Goal: Task Accomplishment & Management: Complete application form

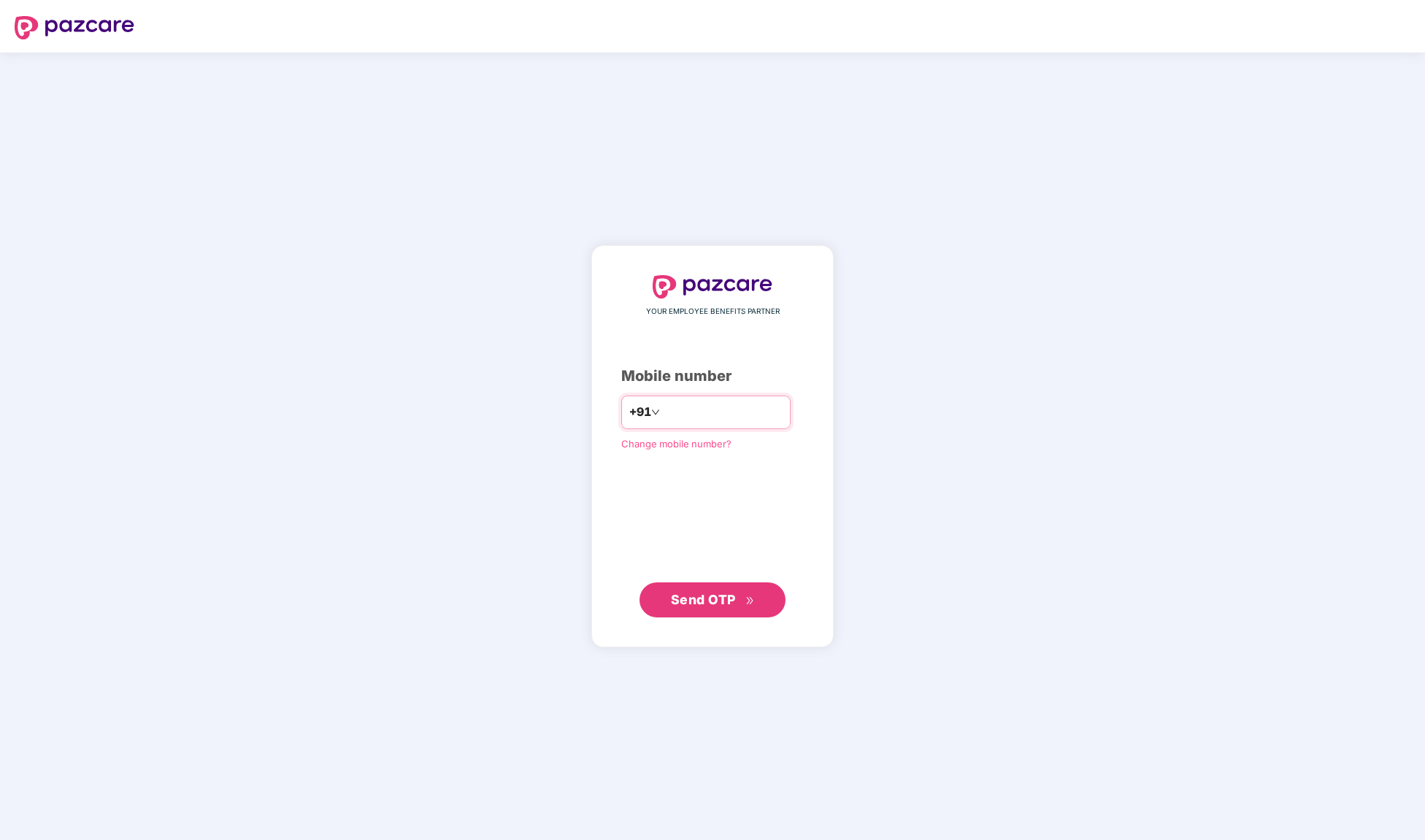
type input "**********"
click at [723, 601] on span "Send OTP" at bounding box center [703, 600] width 65 height 15
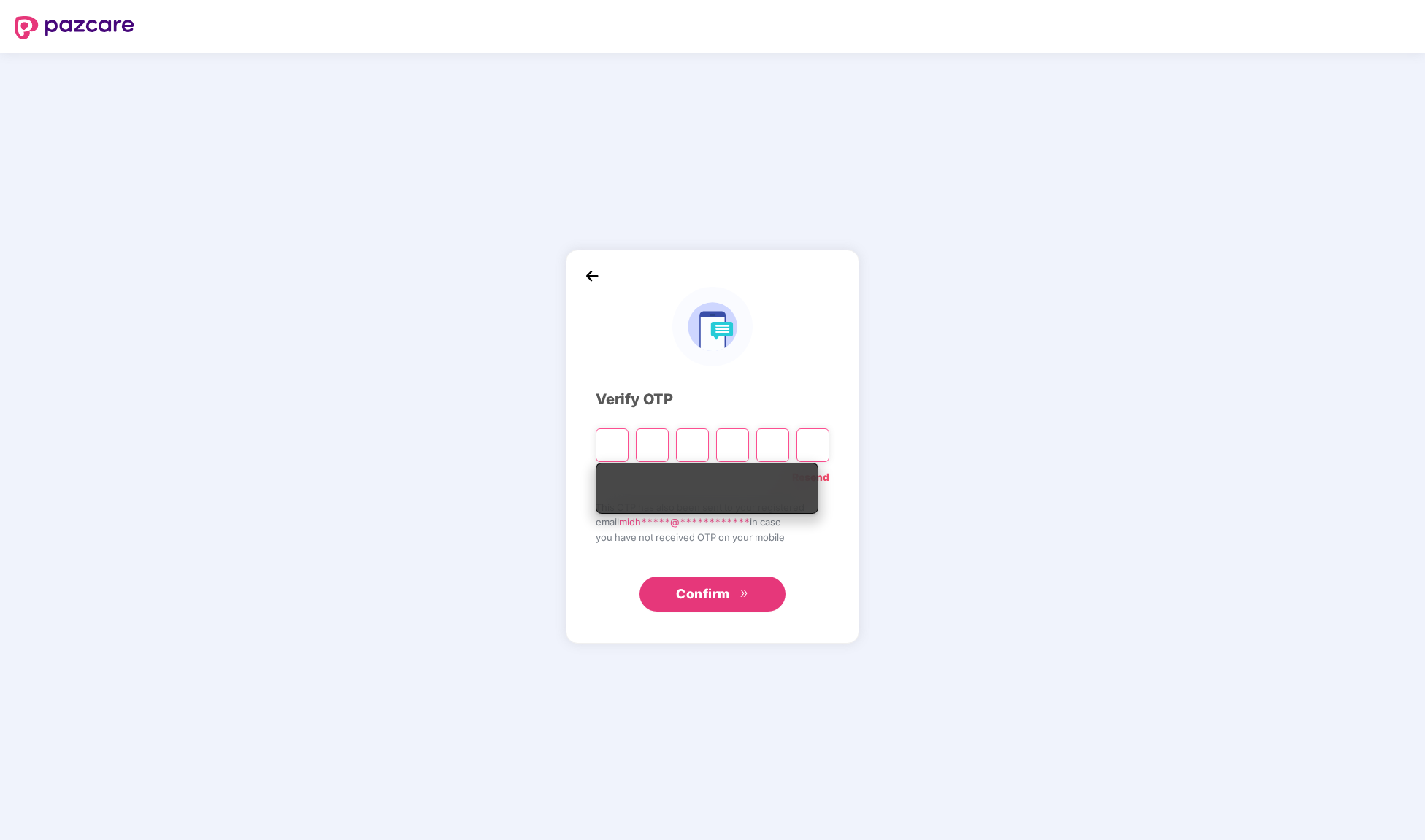
type input "*"
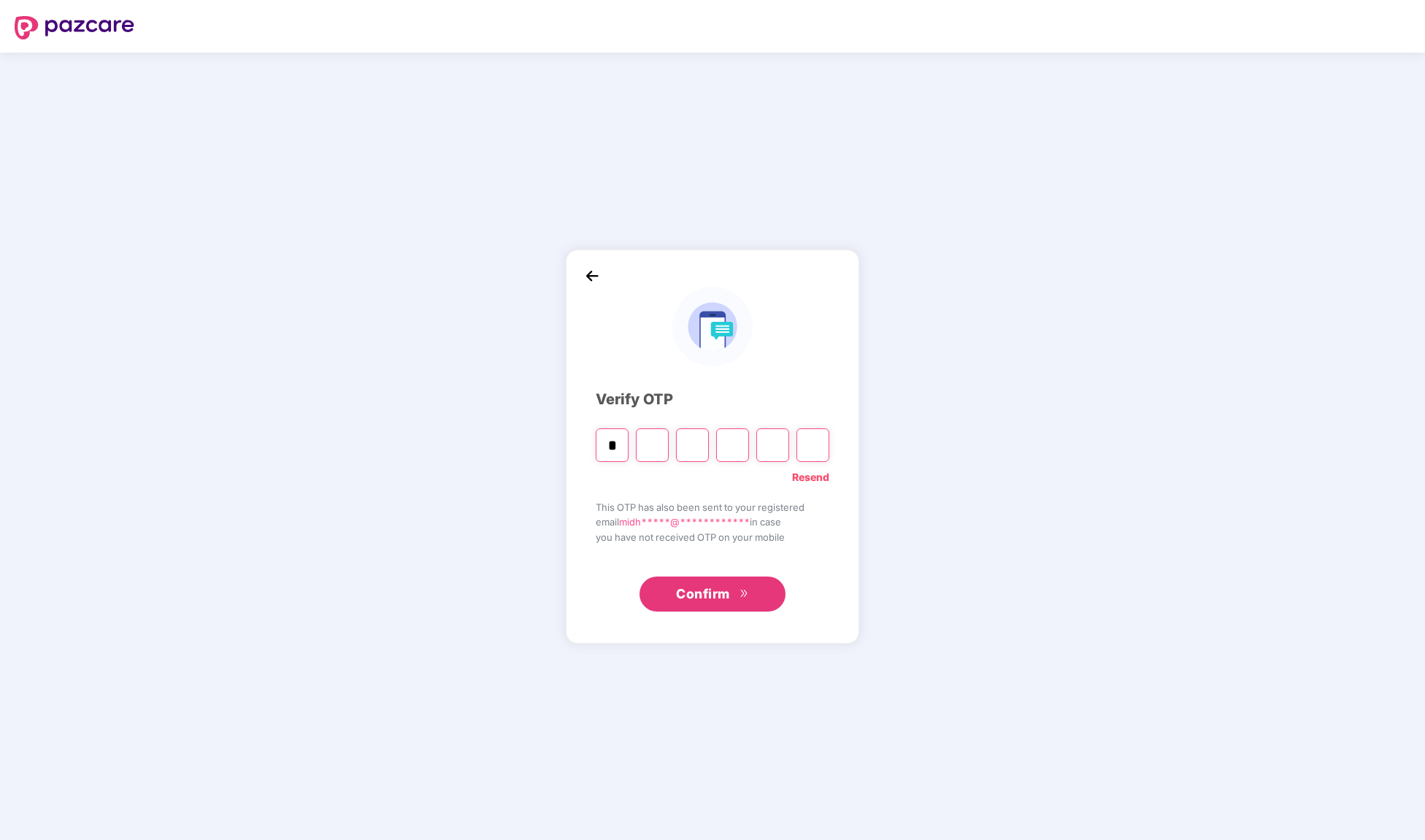
type input "*"
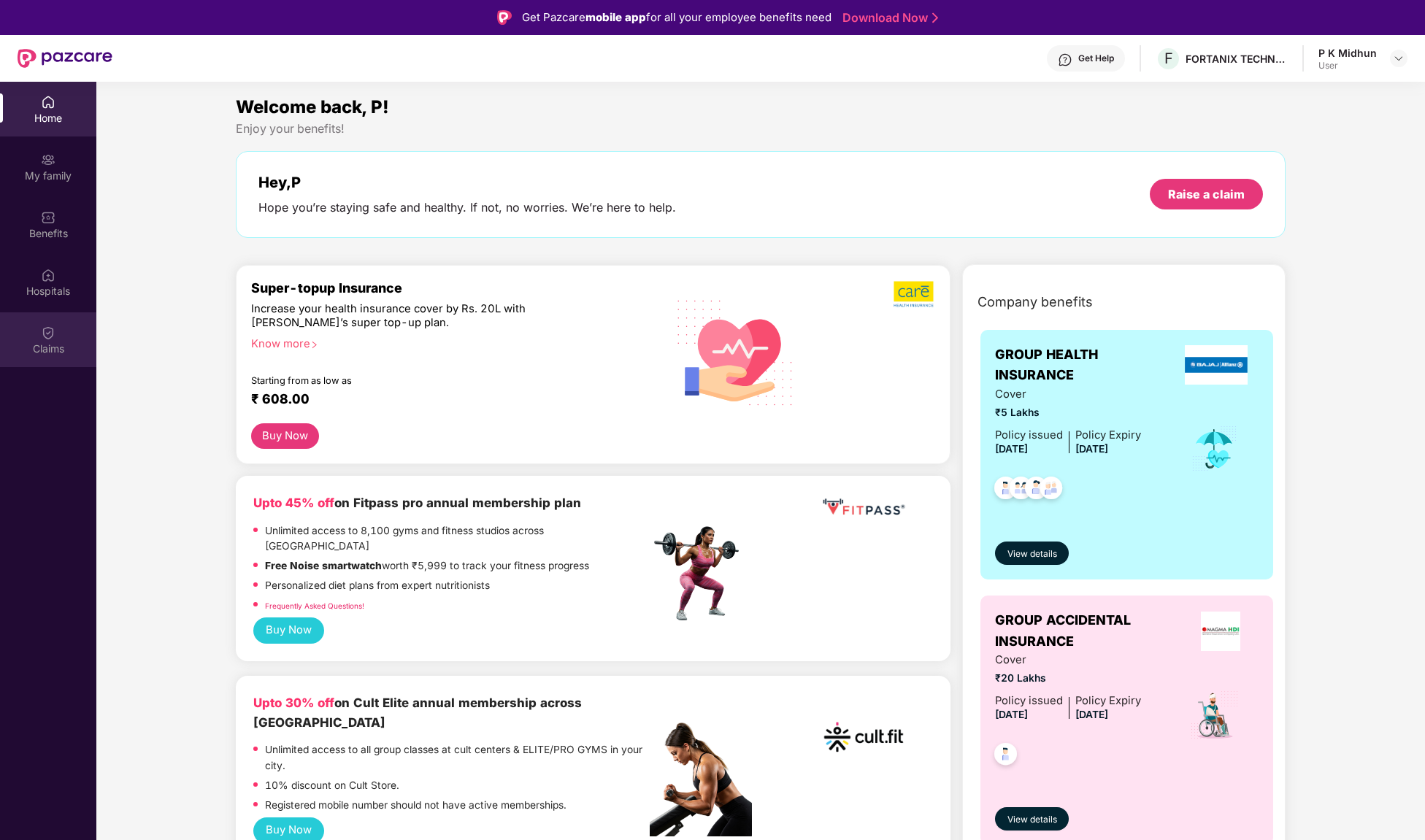
click at [51, 342] on div "Claims" at bounding box center [48, 348] width 97 height 14
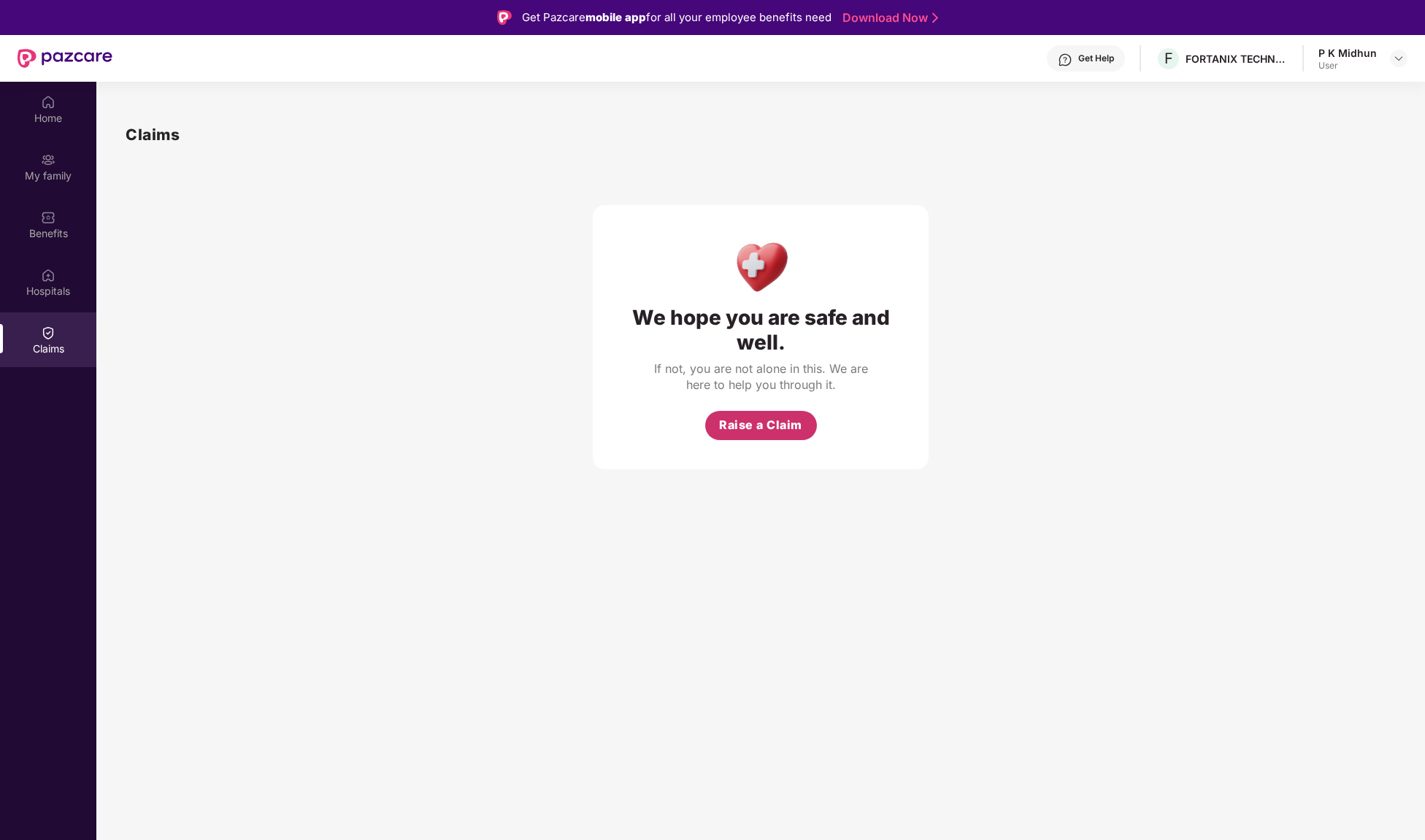
click at [788, 411] on button "Raise a Claim" at bounding box center [761, 426] width 112 height 30
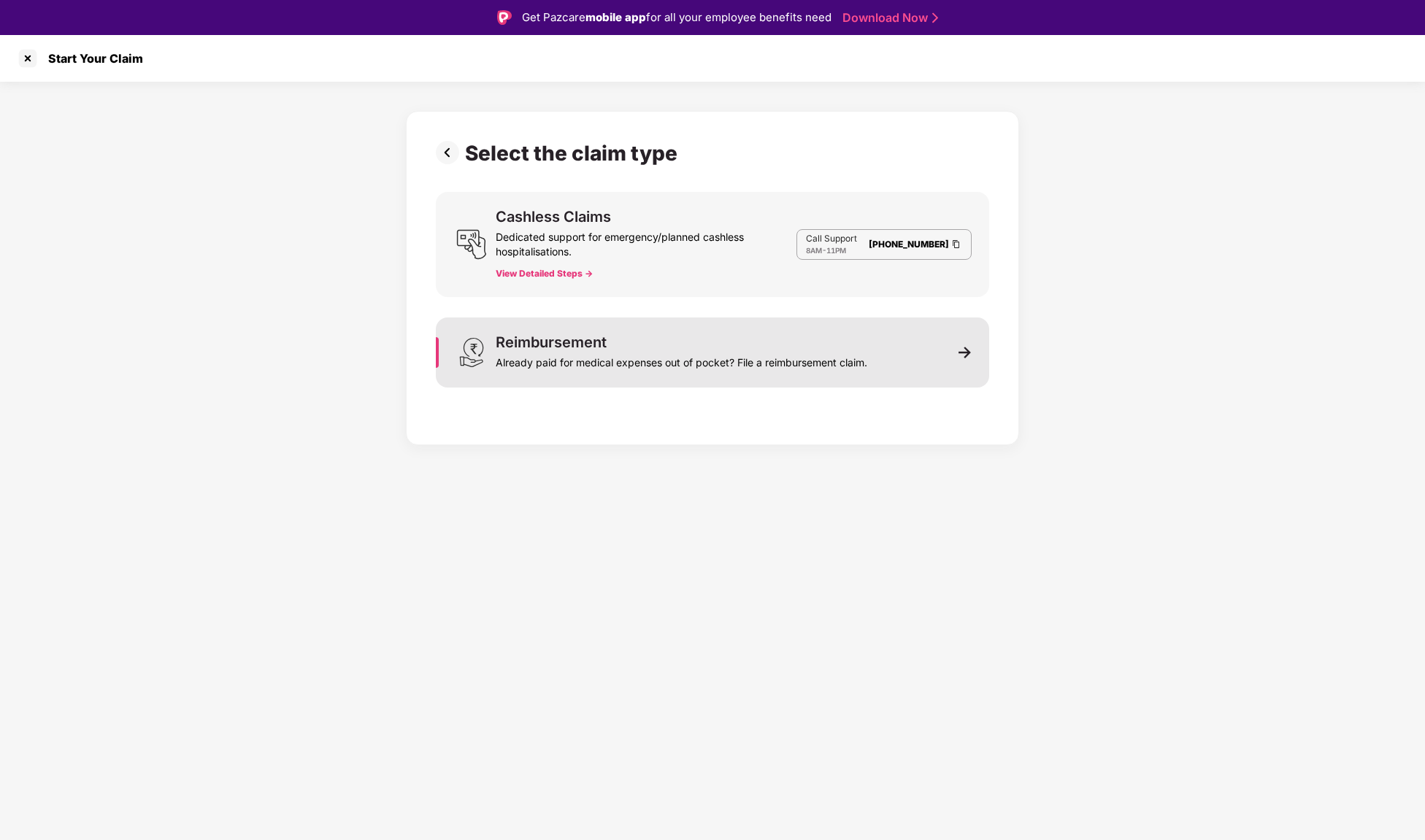
click at [770, 336] on div "Reimbursement Already paid for medical expenses out of pocket? File a reimburse…" at bounding box center [681, 352] width 371 height 35
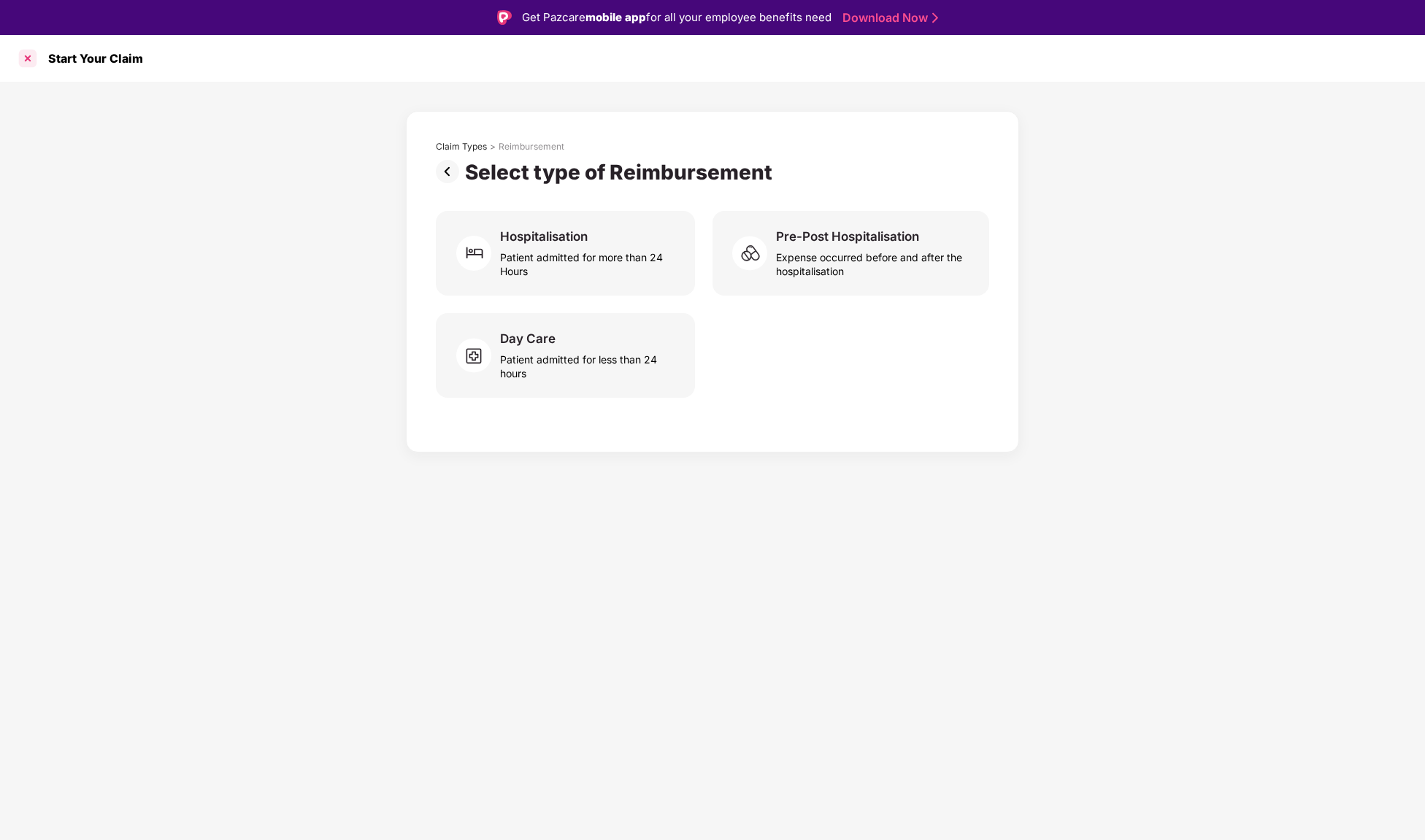
click at [35, 59] on div at bounding box center [28, 58] width 23 height 23
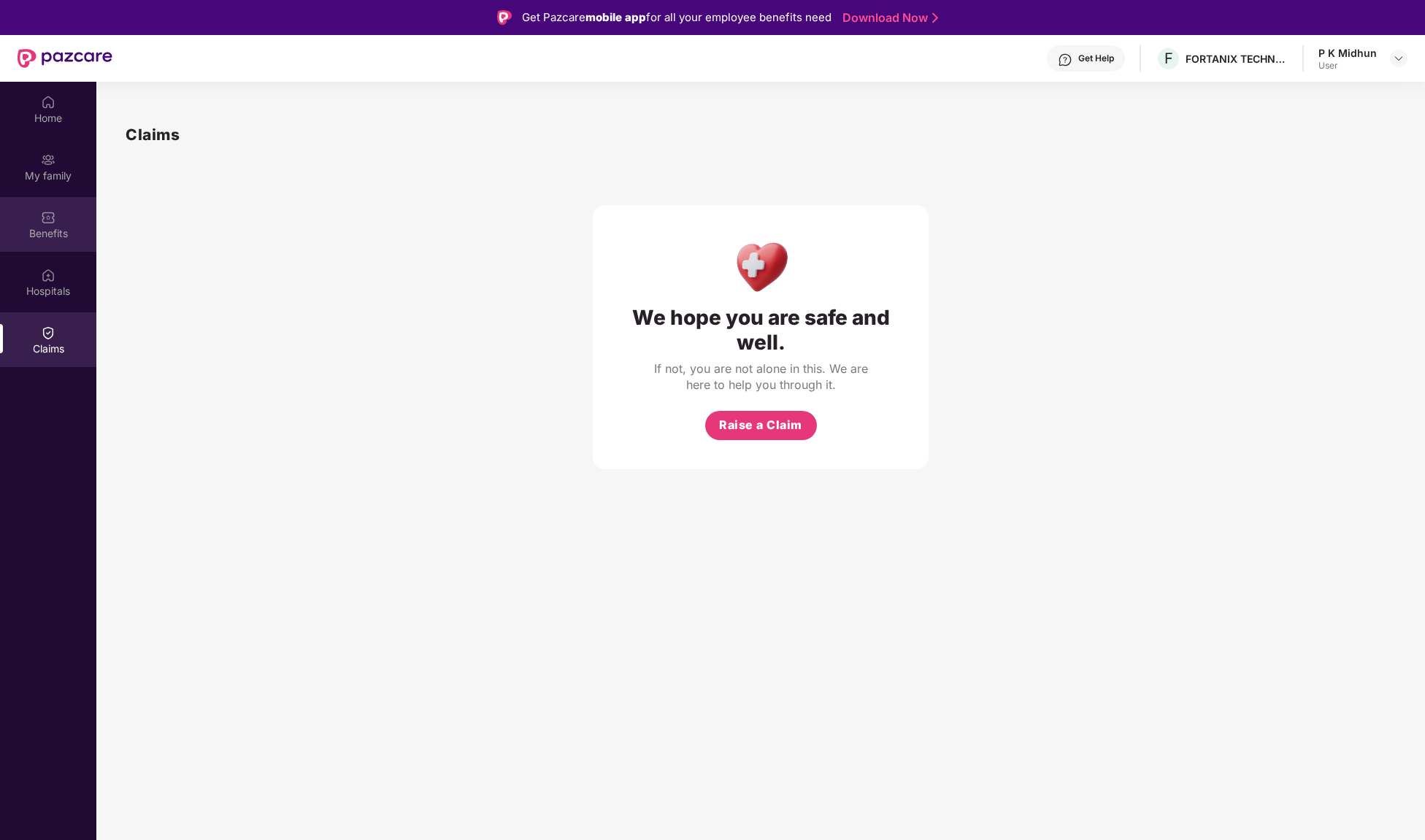
click at [53, 208] on div "Benefits" at bounding box center [48, 224] width 97 height 55
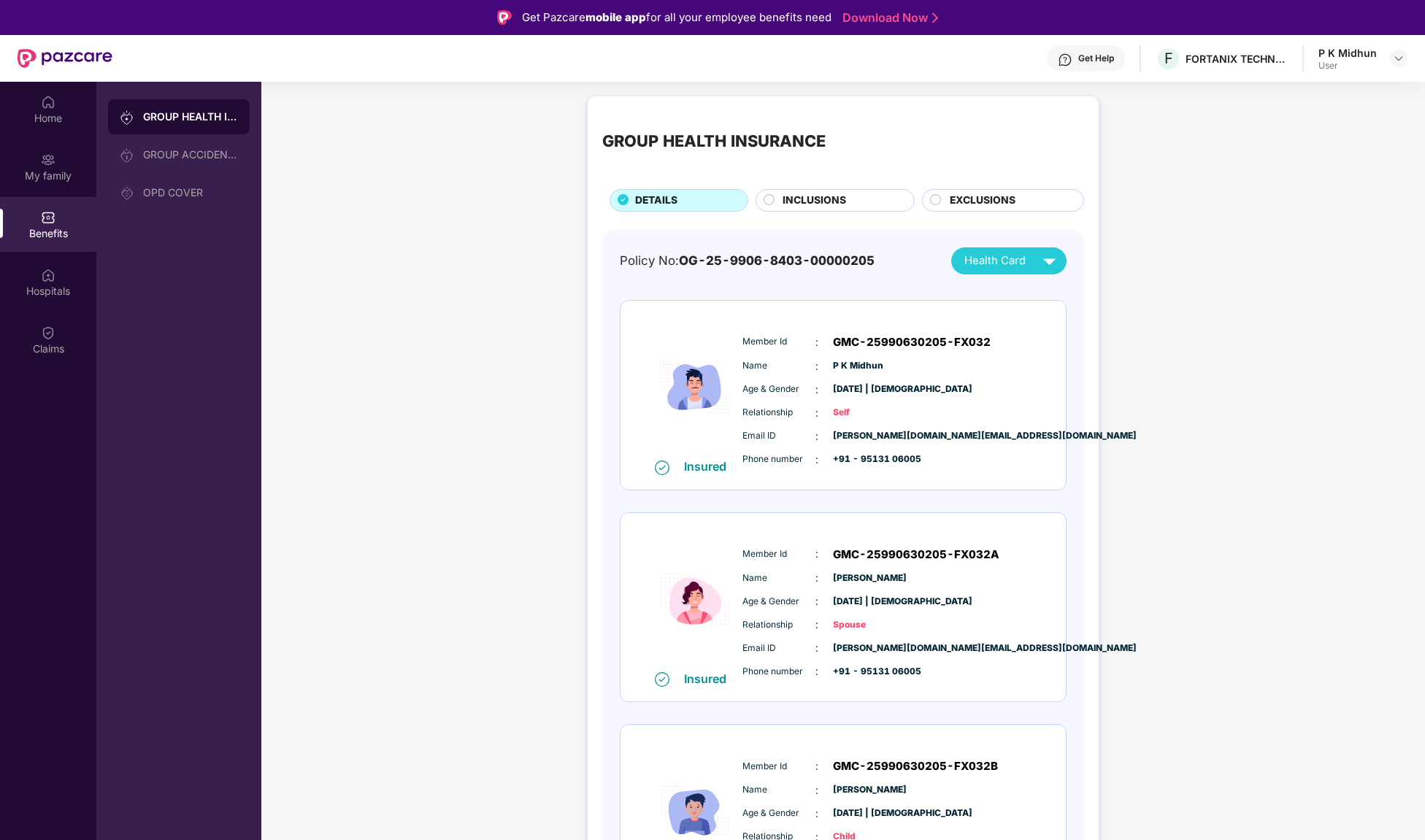
click at [811, 195] on span "INCLUSIONS" at bounding box center [814, 200] width 63 height 16
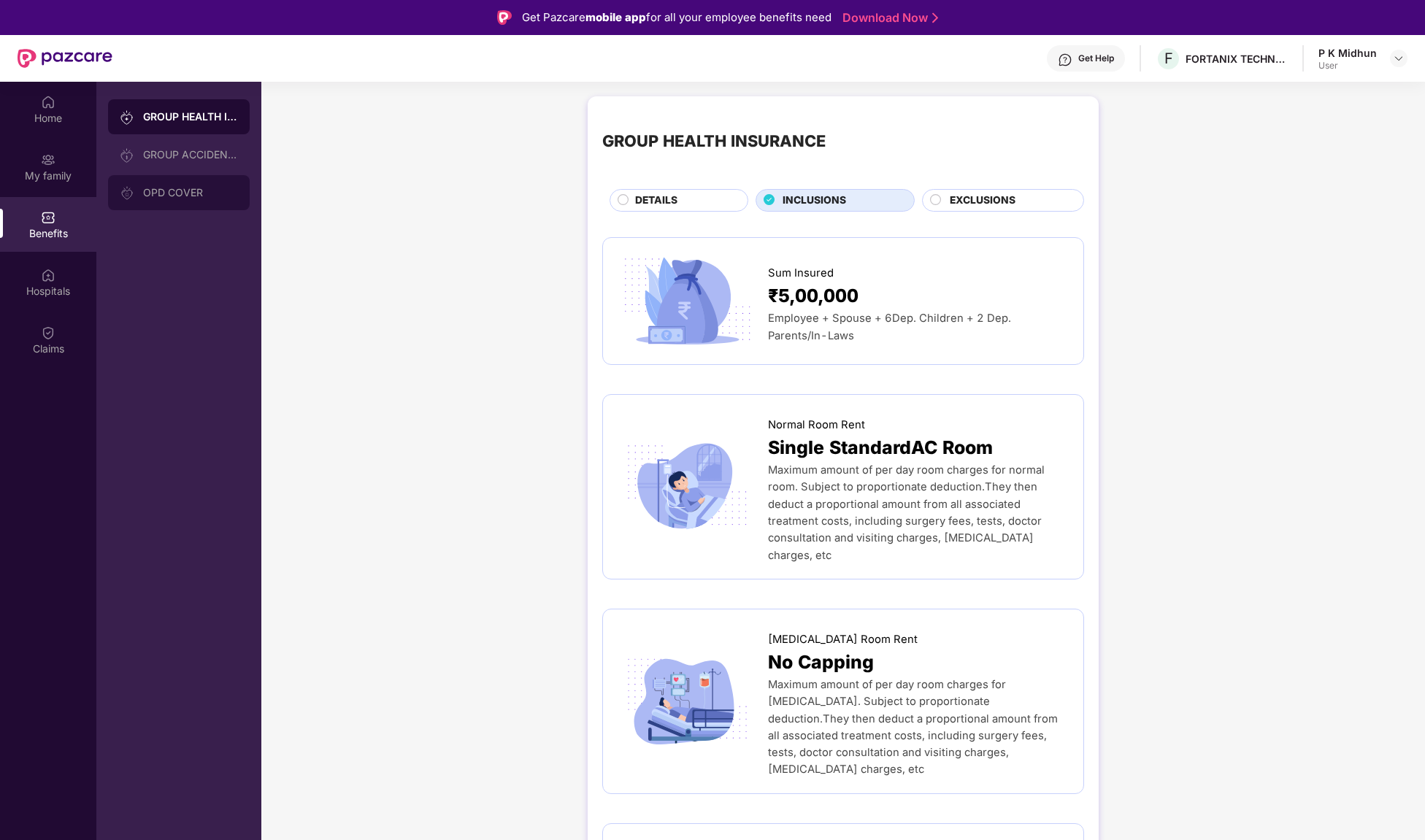
click at [159, 194] on div "OPD COVER" at bounding box center [190, 192] width 95 height 11
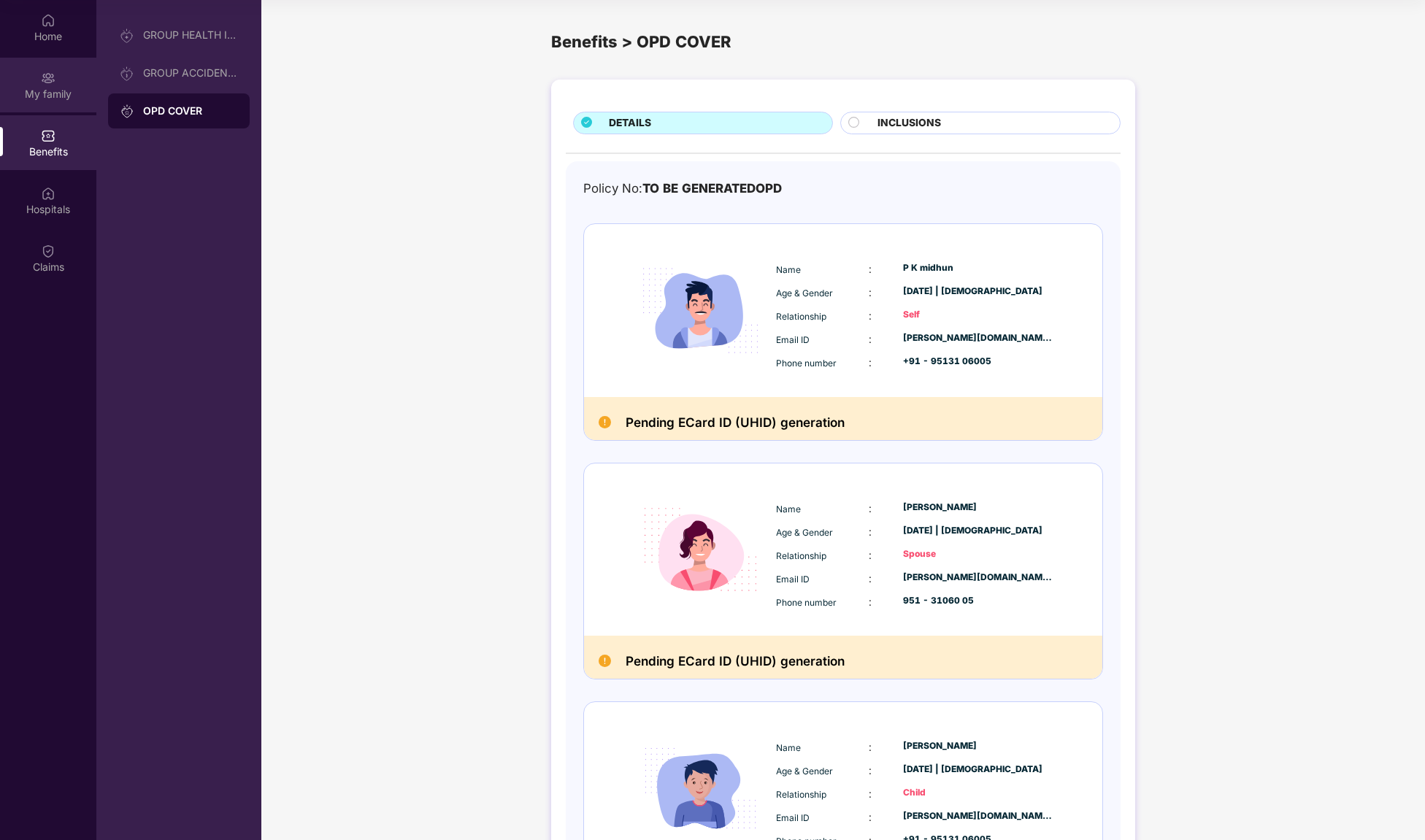
click at [57, 93] on div "My family" at bounding box center [48, 94] width 97 height 14
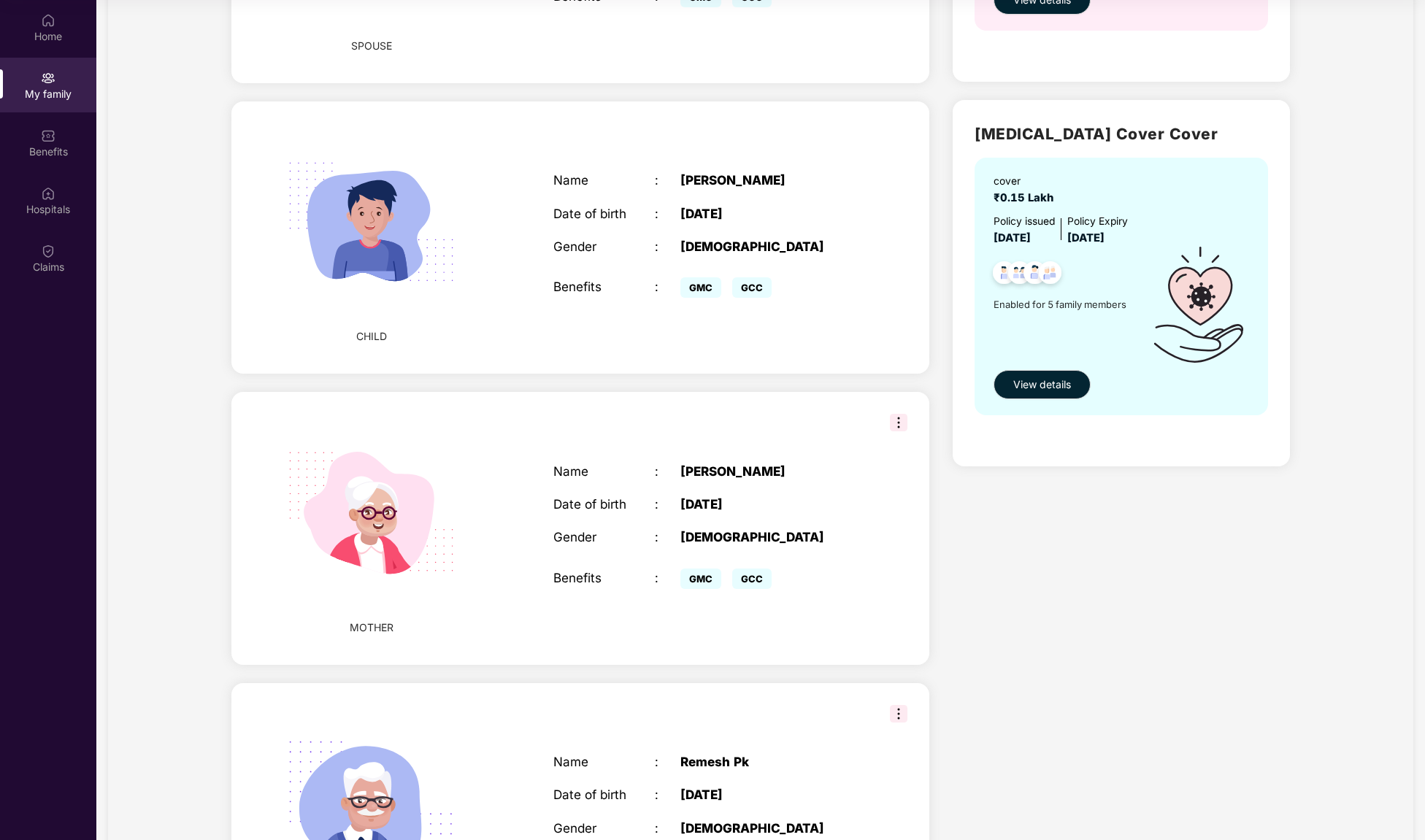
scroll to position [903, 0]
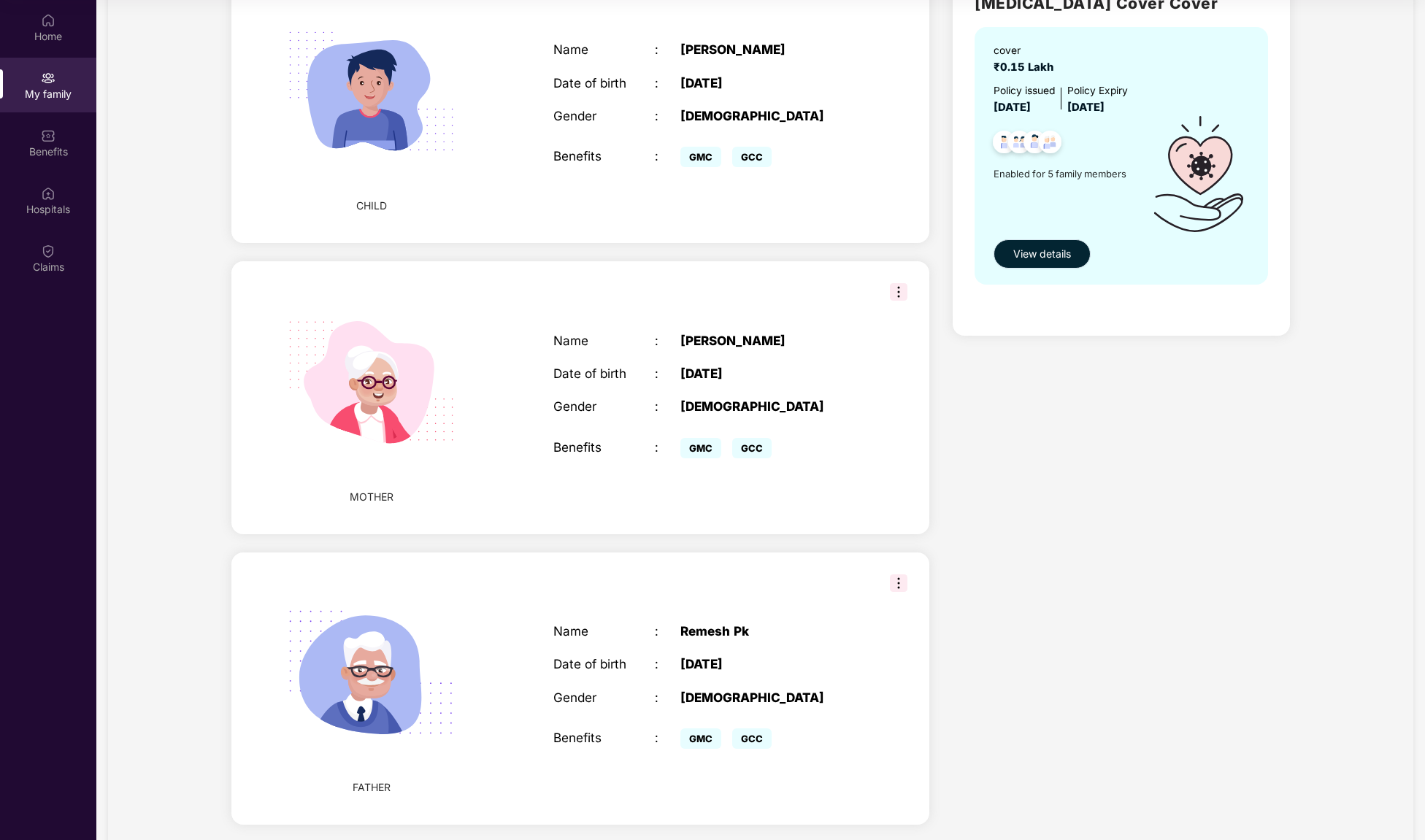
click at [1038, 250] on span "View details" at bounding box center [1042, 254] width 57 height 16
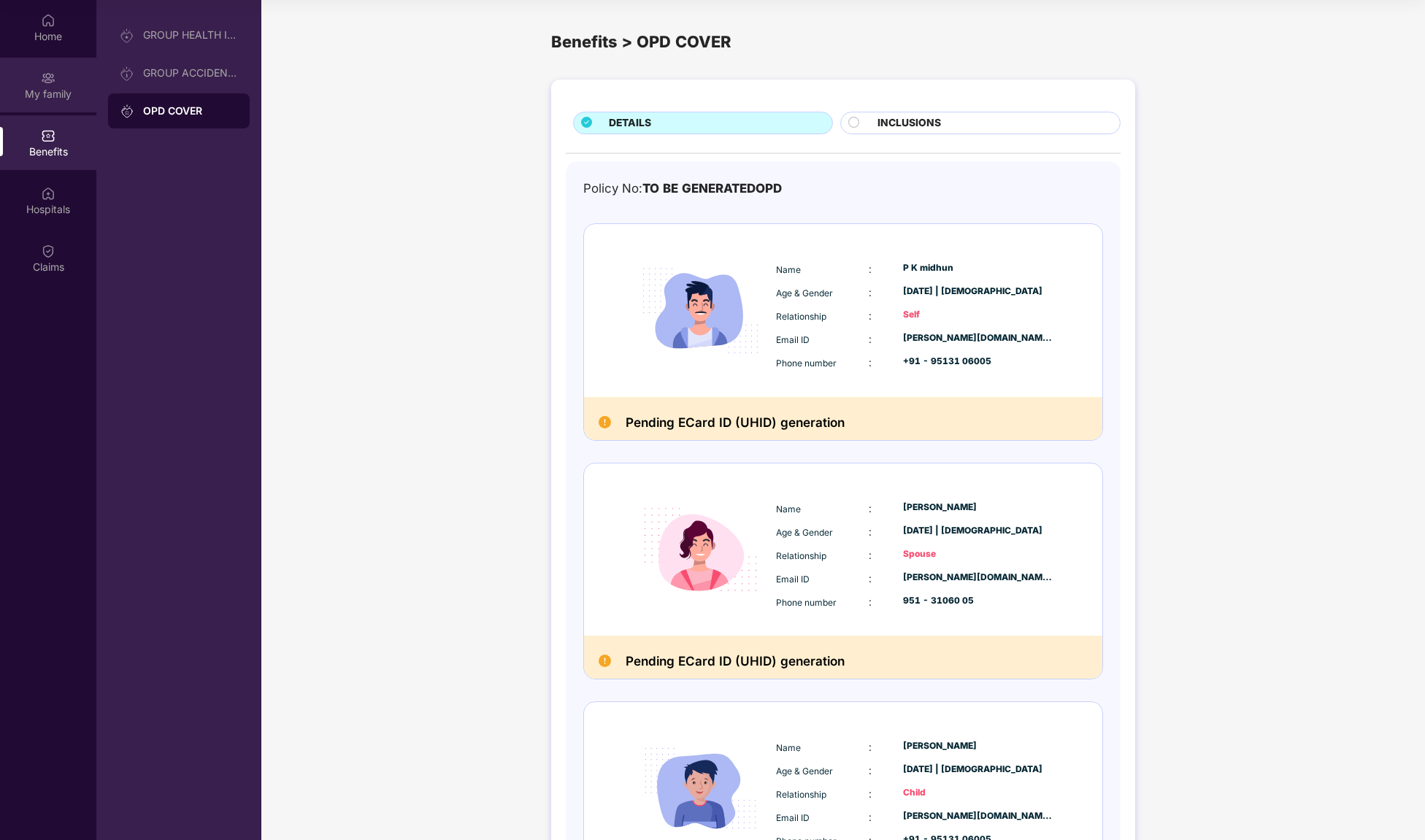
click at [64, 69] on div "My family" at bounding box center [48, 84] width 97 height 55
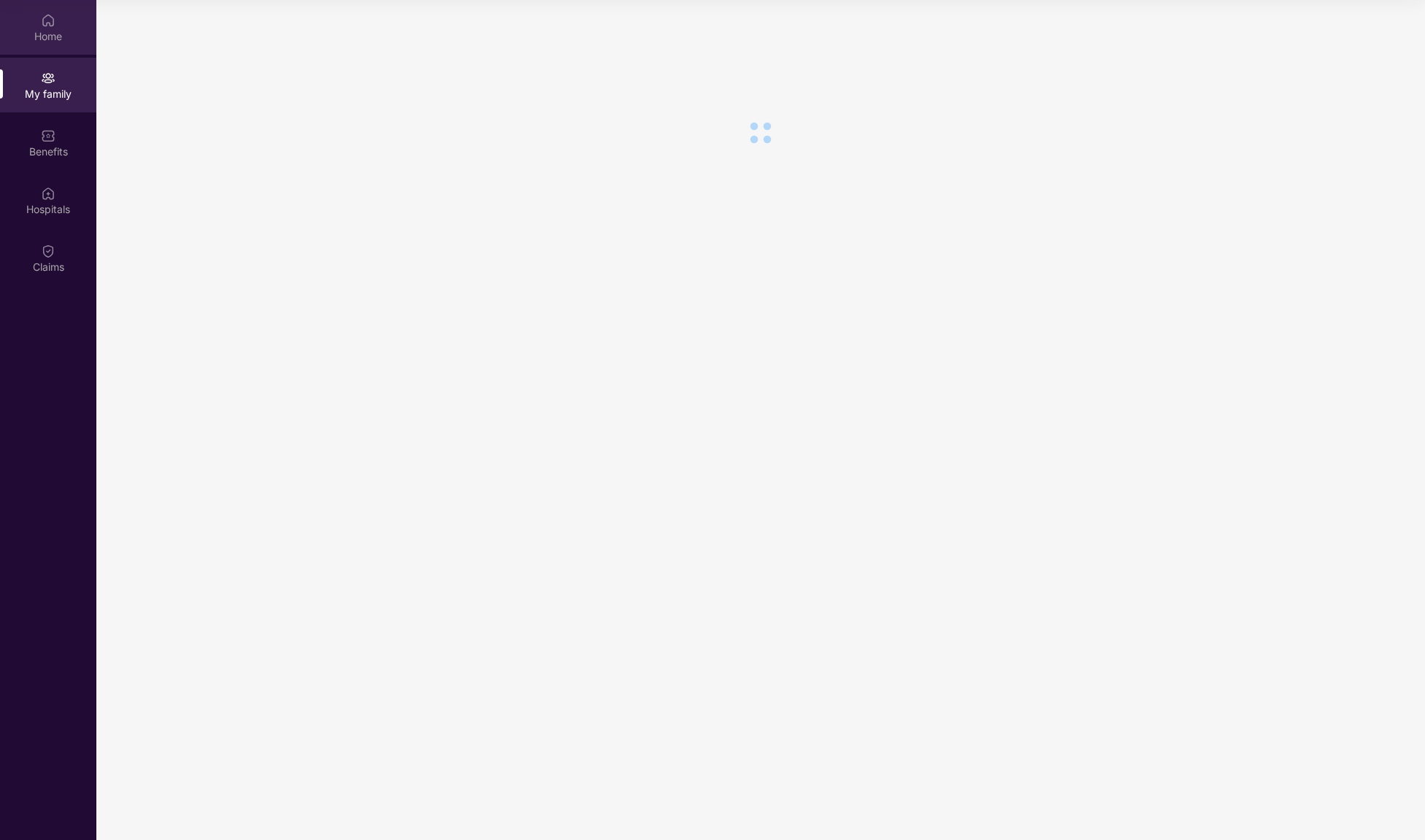
click at [63, 40] on div "Home" at bounding box center [48, 36] width 97 height 14
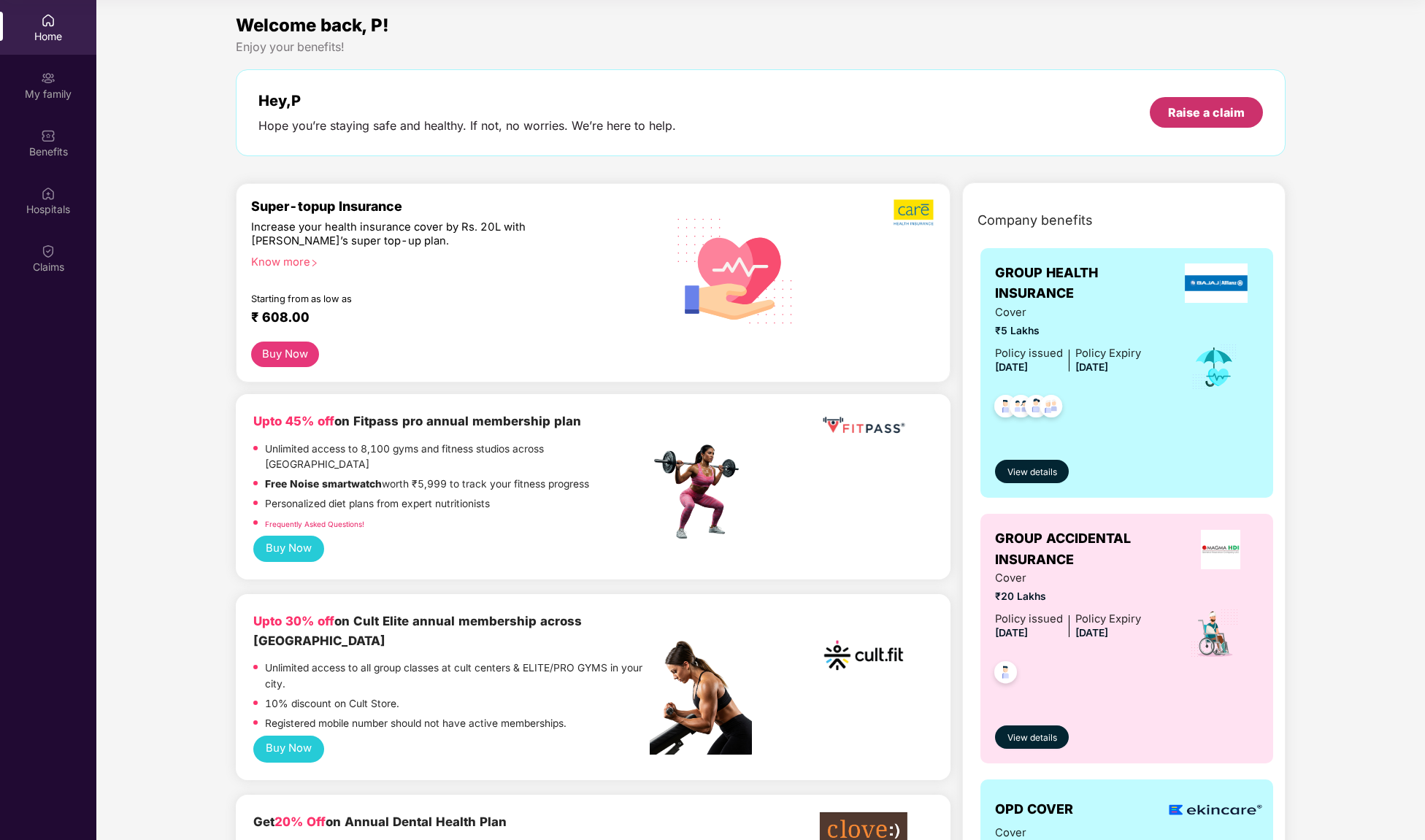
click at [1202, 115] on div "Raise a claim" at bounding box center [1207, 112] width 77 height 16
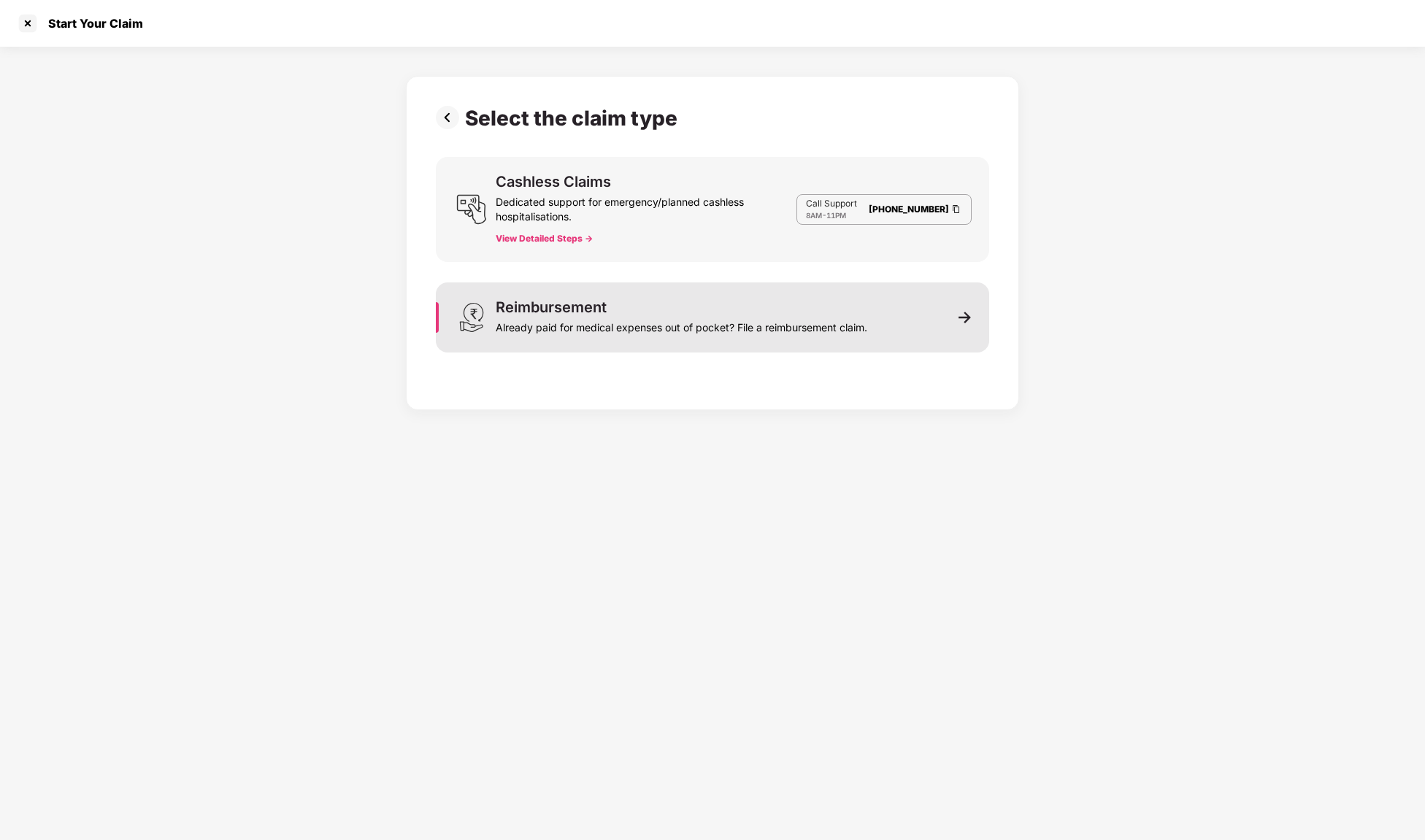
click at [969, 326] on div "Reimbursement Already paid for medical expenses out of pocket? File a reimburse…" at bounding box center [713, 317] width 553 height 70
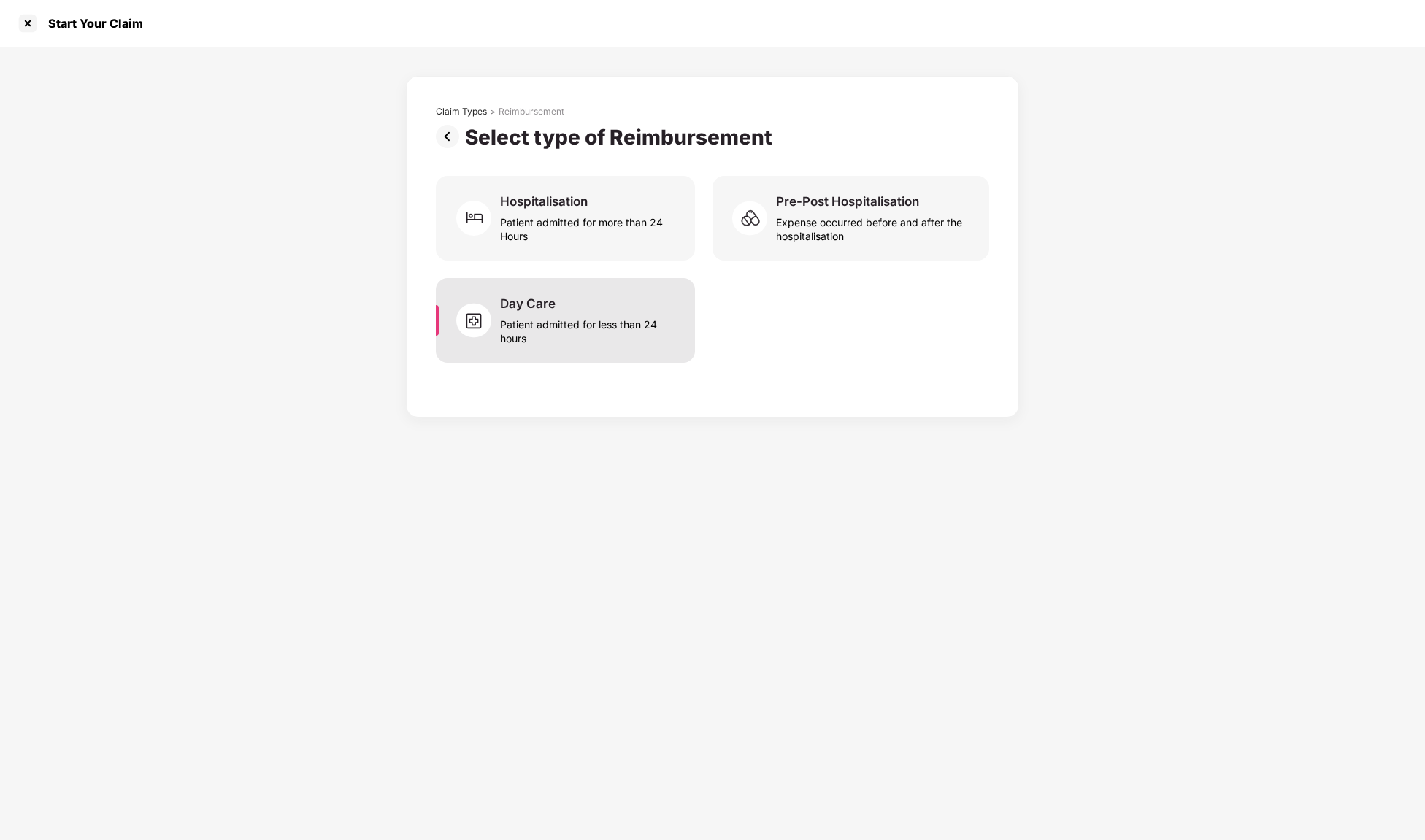
click at [665, 300] on div "Day Care Patient admitted for less than 24 hours" at bounding box center [589, 321] width 177 height 50
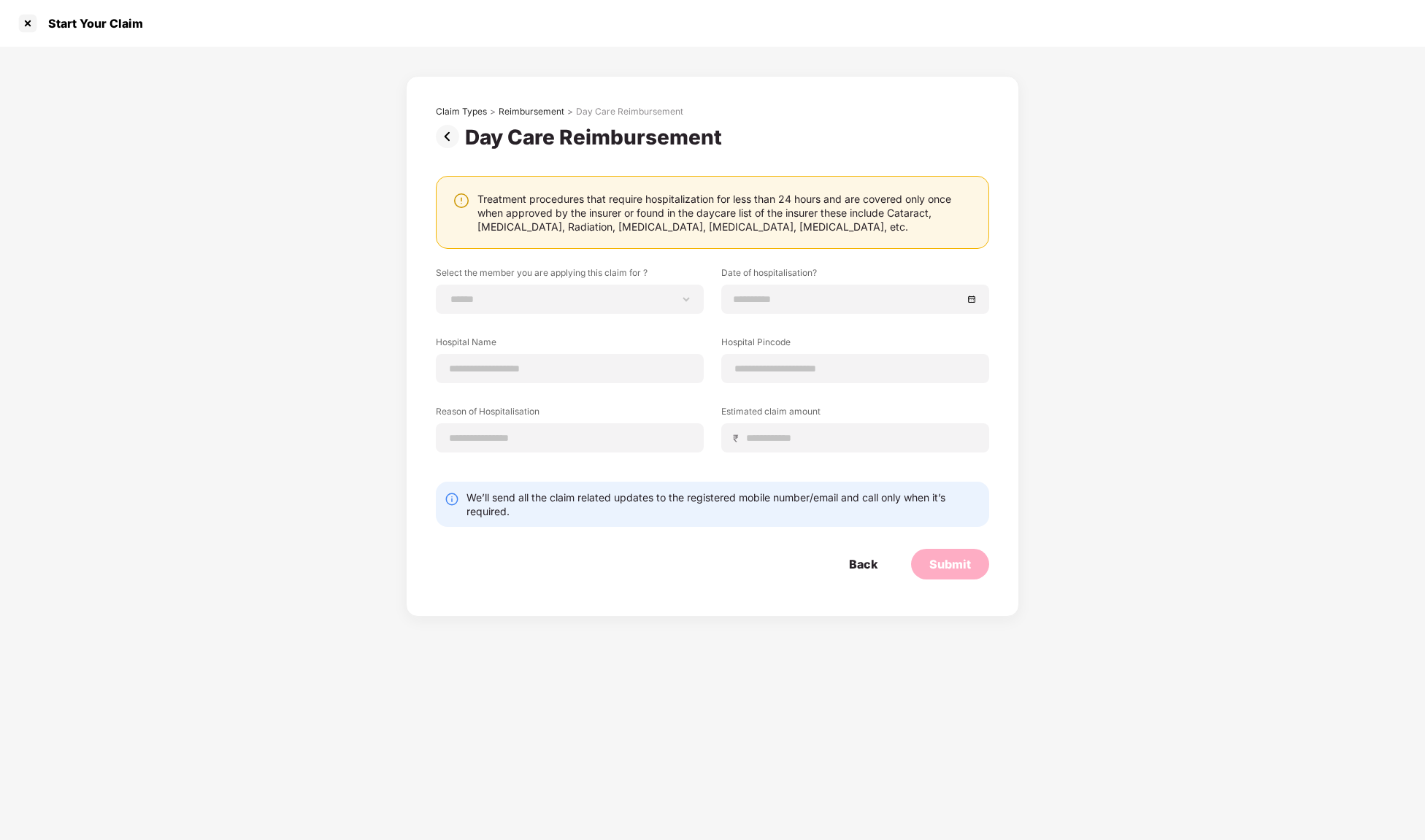
click at [454, 131] on img at bounding box center [451, 136] width 30 height 23
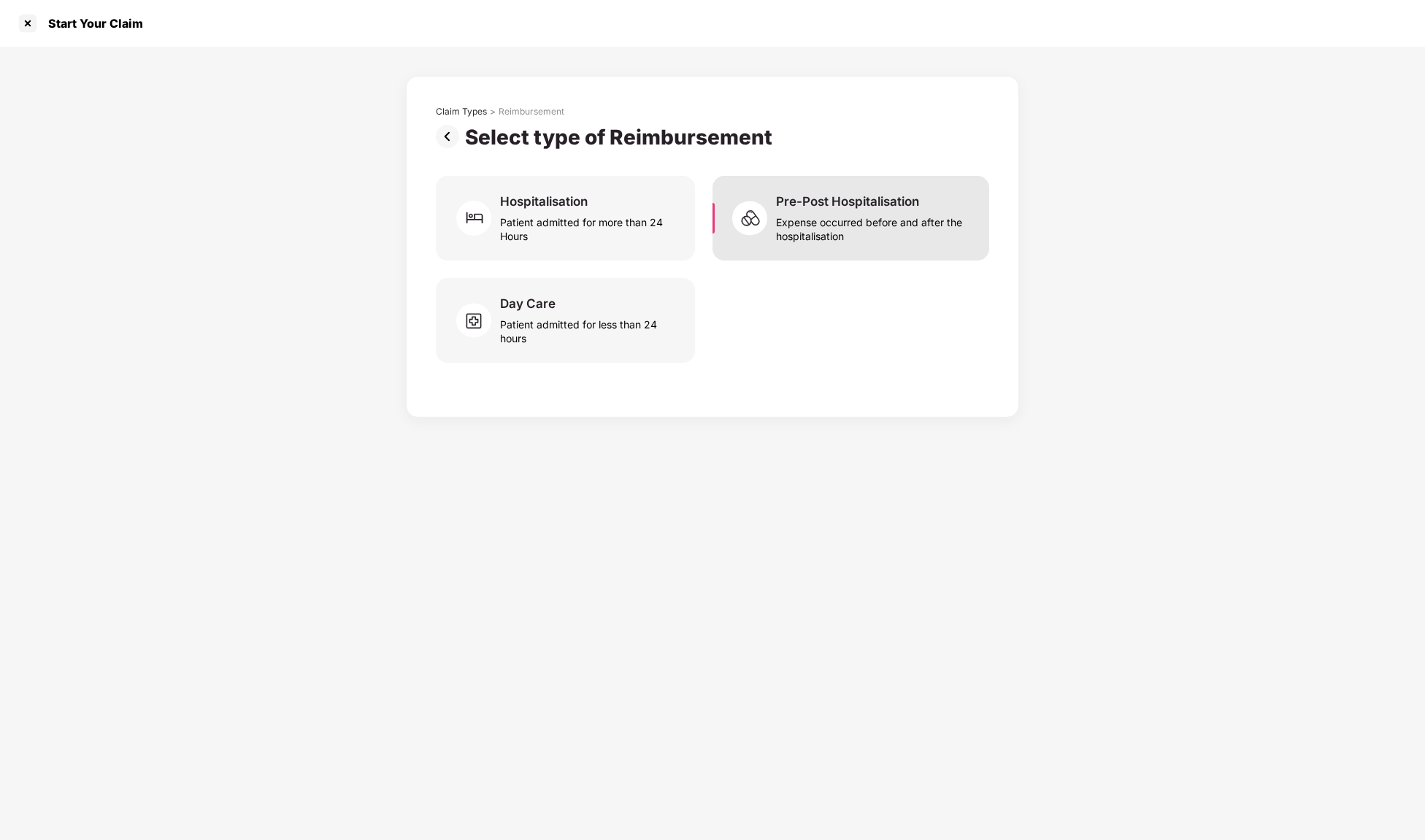
click at [791, 223] on div "Expense occurred before and after the hospitalisation" at bounding box center [874, 226] width 195 height 33
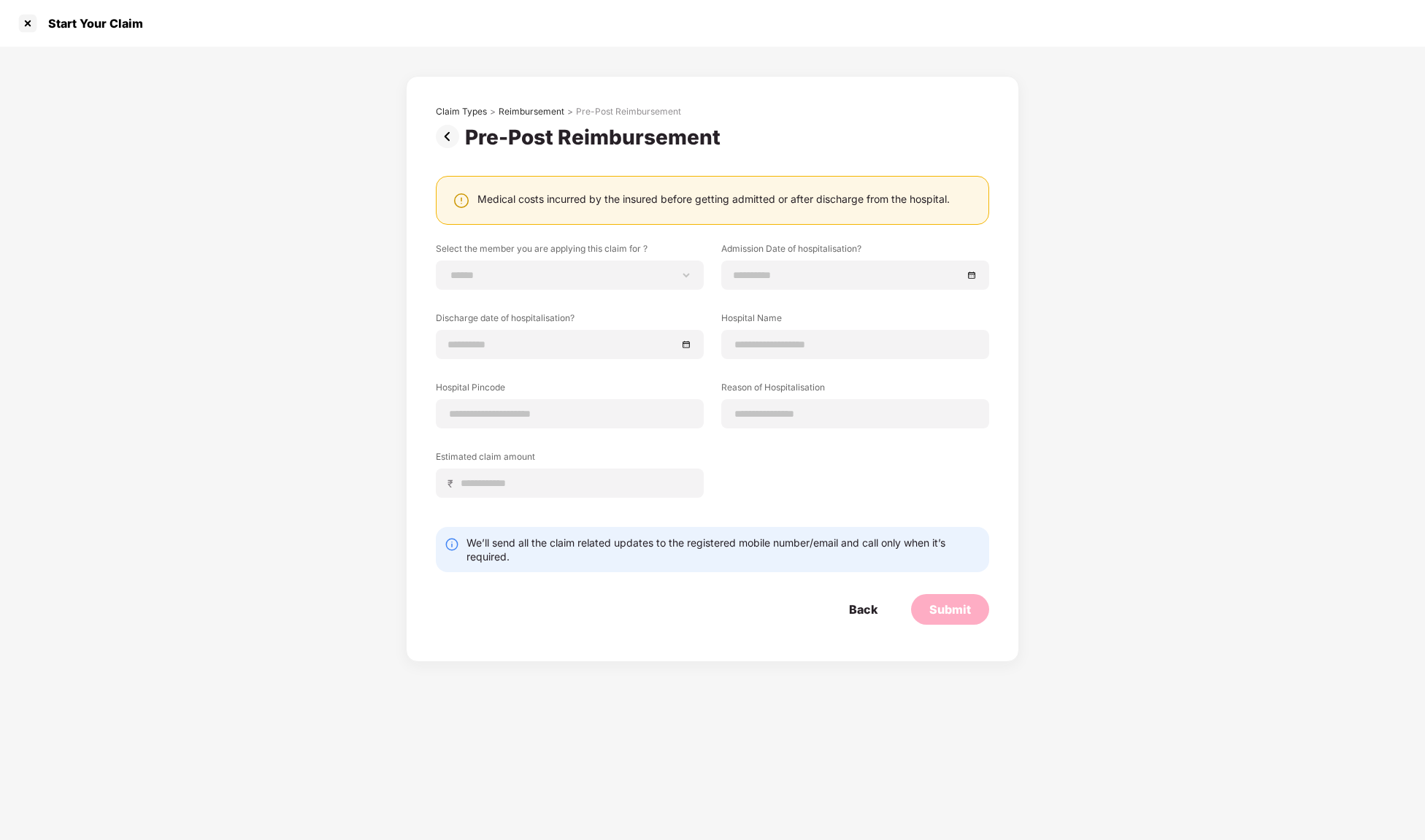
click at [452, 133] on img at bounding box center [451, 136] width 30 height 23
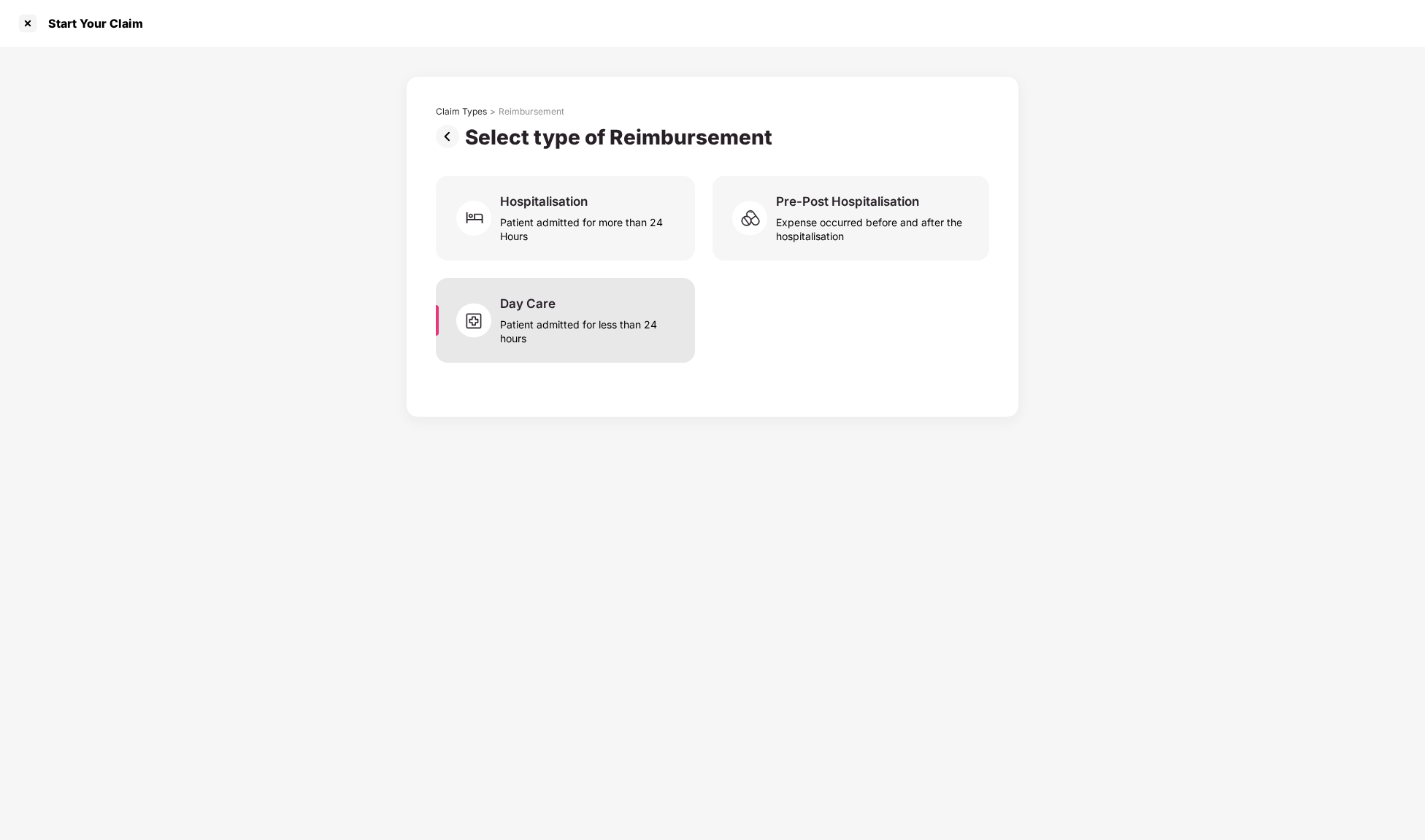
click at [596, 338] on div "Patient admitted for less than 24 hours" at bounding box center [589, 328] width 177 height 33
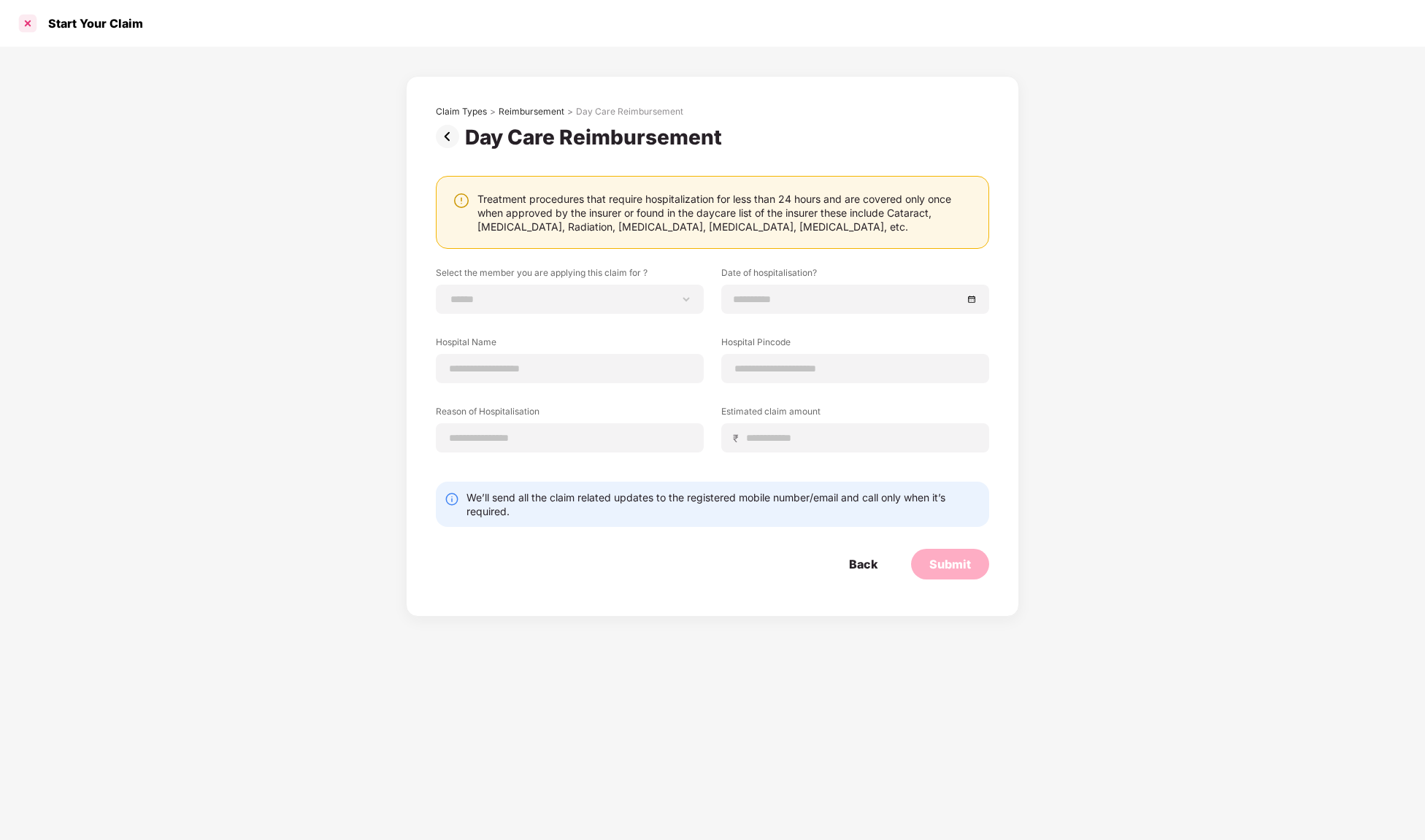
click at [23, 33] on div at bounding box center [28, 23] width 23 height 23
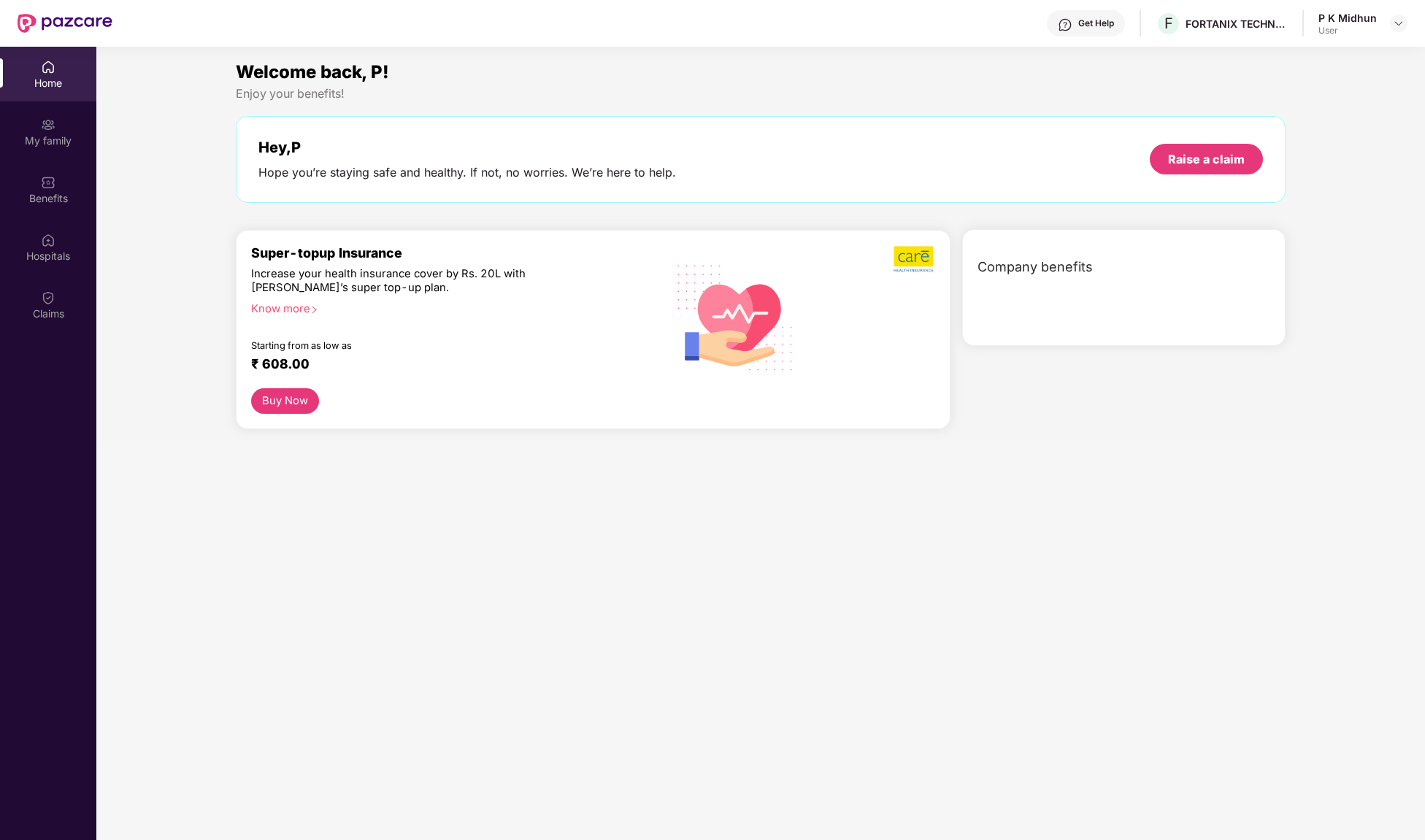
scroll to position [81, 0]
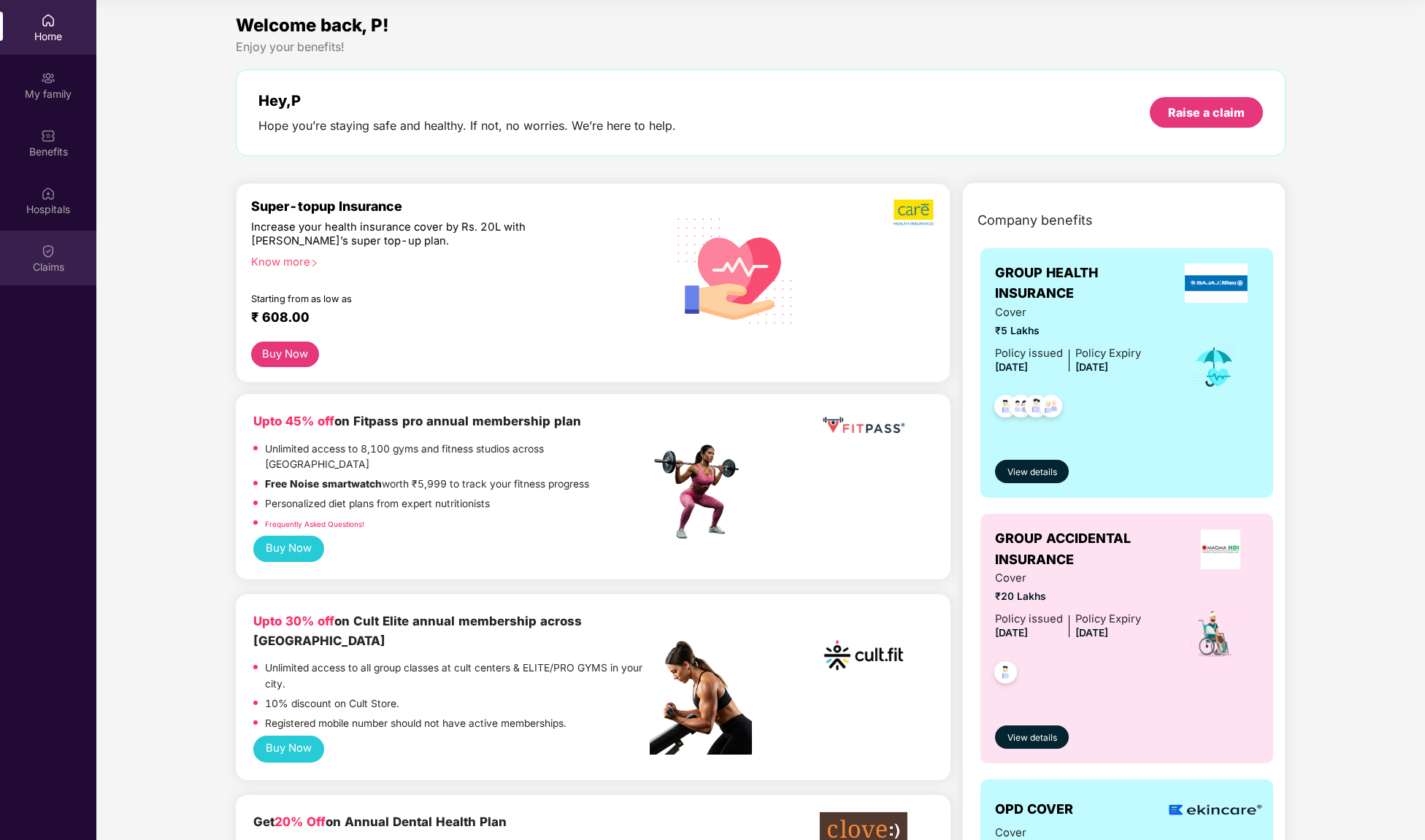
click at [74, 270] on div "Claims" at bounding box center [48, 267] width 97 height 14
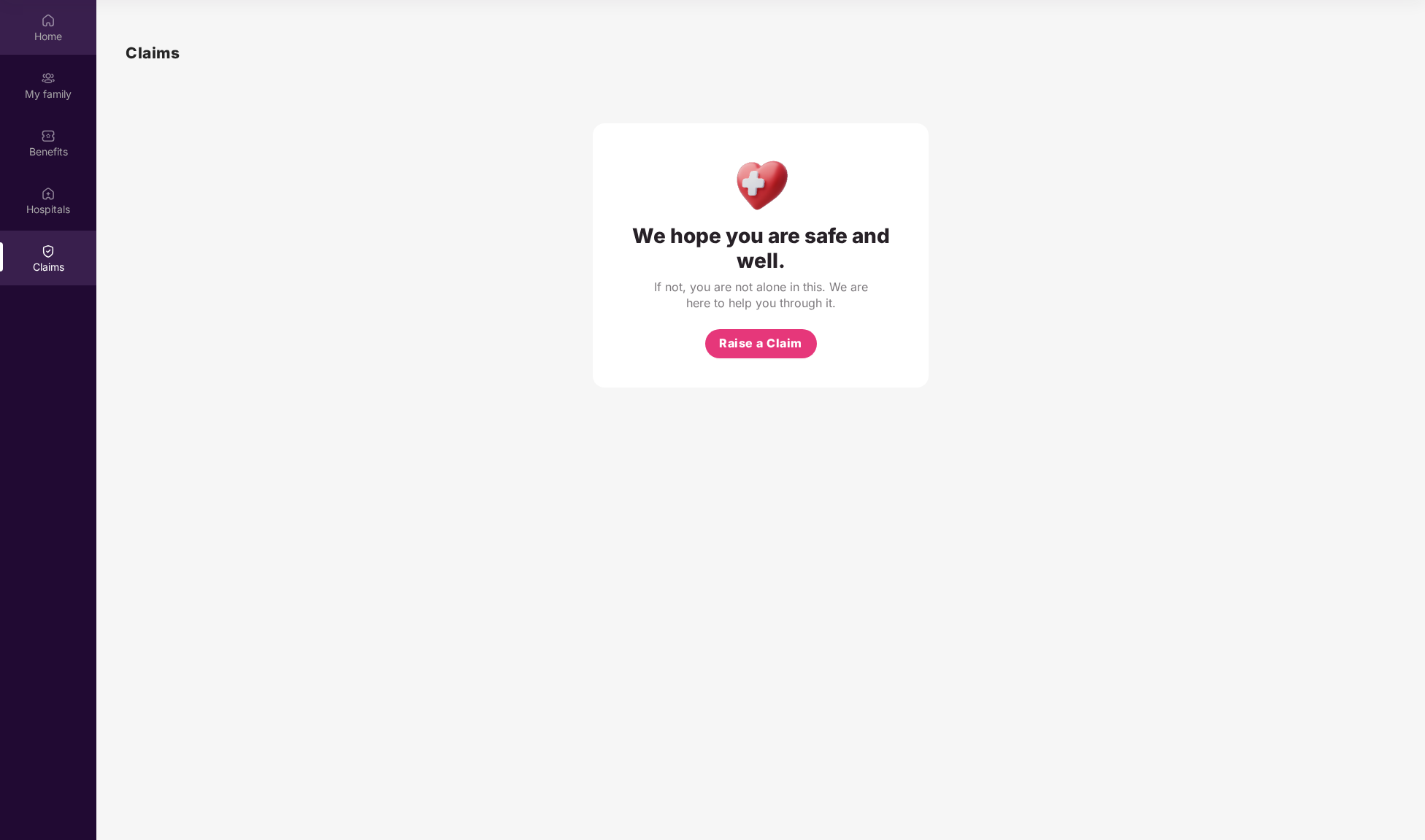
click at [22, 30] on div "Home" at bounding box center [48, 36] width 97 height 14
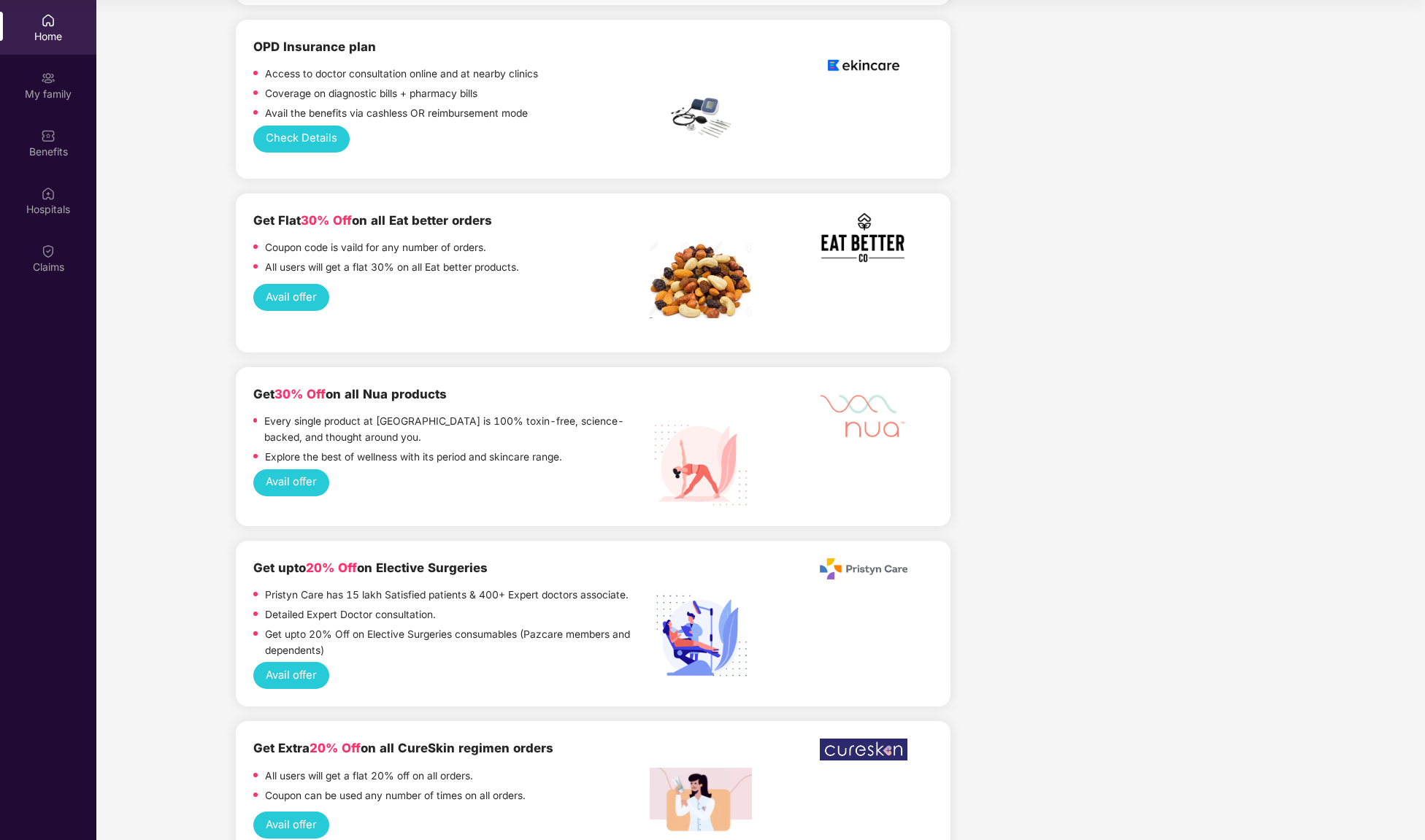
scroll to position [2331, 0]
